Goal: Navigation & Orientation: Find specific page/section

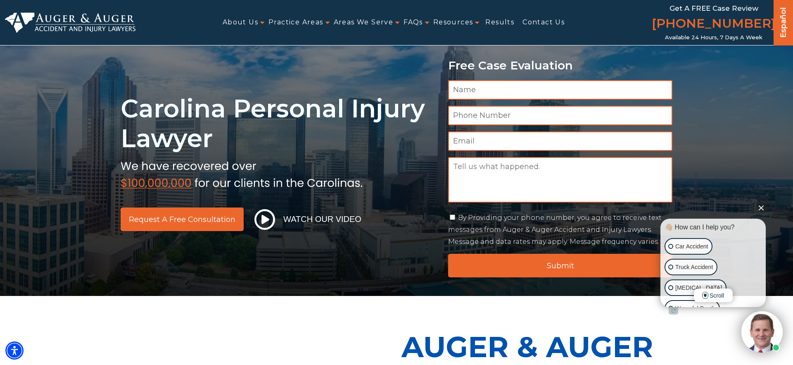
click at [758, 207] on button "Close Intaker Chat Widget" at bounding box center [761, 207] width 12 height 12
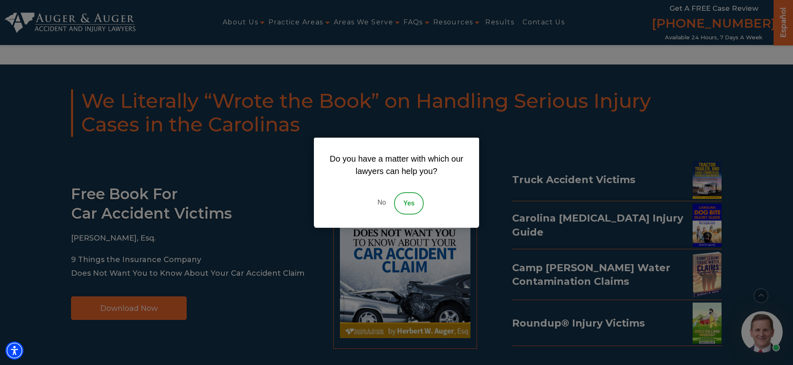
click at [378, 200] on link "No" at bounding box center [381, 203] width 25 height 22
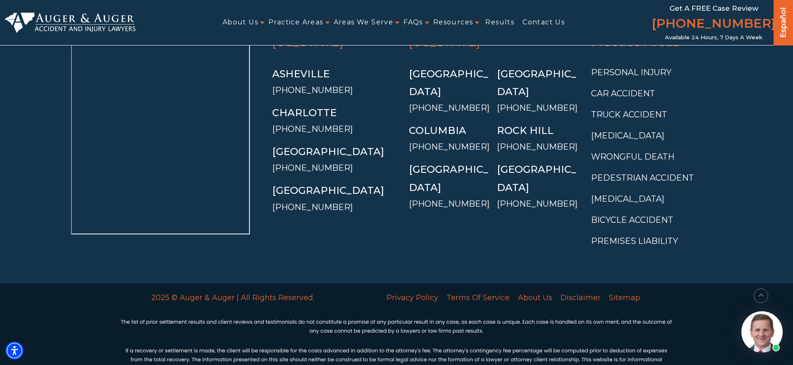
scroll to position [3131, 0]
